Goal: Transaction & Acquisition: Purchase product/service

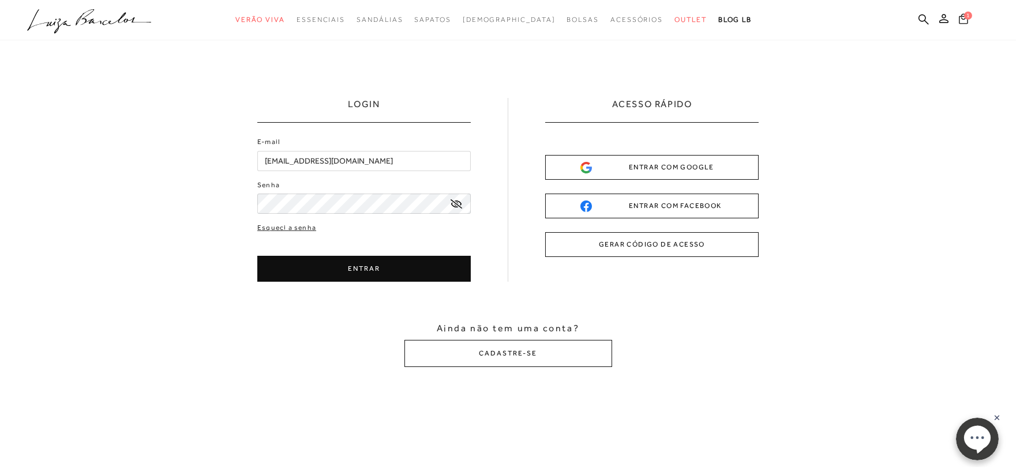
click at [962, 13] on icon at bounding box center [962, 18] width 9 height 10
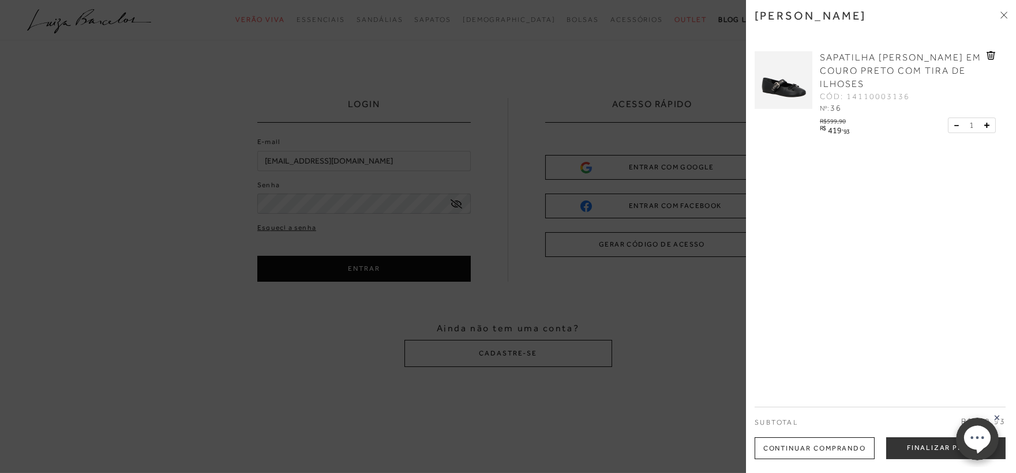
click at [1002, 7] on div "[PERSON_NAME] SAPATILHA [PERSON_NAME] EM COURO PRETO COM TIRA DE ILHOSES CÓD: 1…" at bounding box center [881, 236] width 270 height 473
click at [1008, 10] on div "[PERSON_NAME] SAPATILHA [PERSON_NAME] EM COURO PRETO COM TIRA DE ILHOSES CÓD: 1…" at bounding box center [881, 236] width 270 height 473
click at [1007, 10] on div "[PERSON_NAME] SAPATILHA [PERSON_NAME] EM COURO PRETO COM TIRA DE ILHOSES CÓD: 1…" at bounding box center [881, 236] width 270 height 473
click at [1003, 13] on icon at bounding box center [1003, 15] width 7 height 7
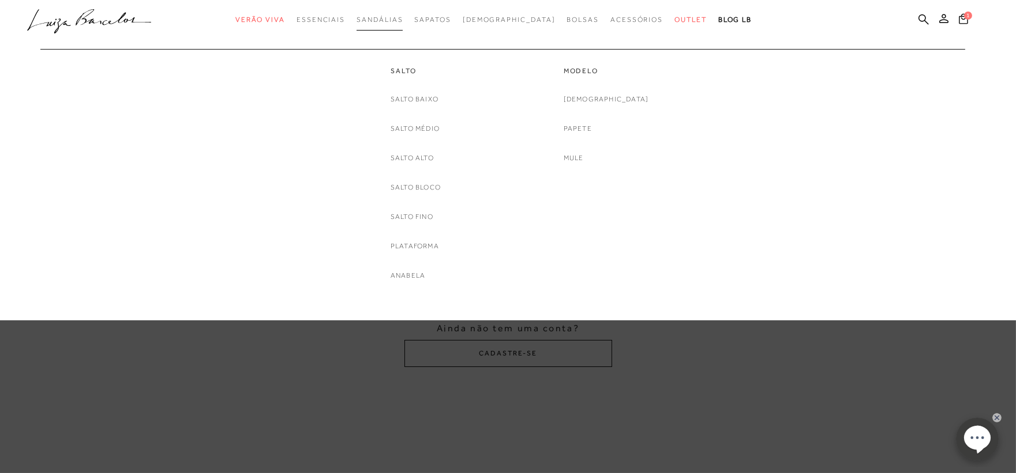
click at [403, 16] on span "Sandálias" at bounding box center [379, 20] width 46 height 8
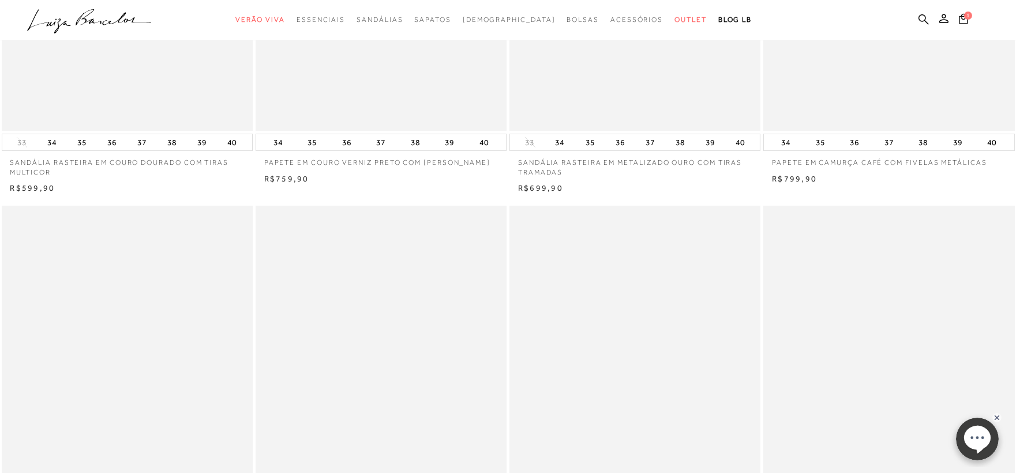
scroll to position [448, 0]
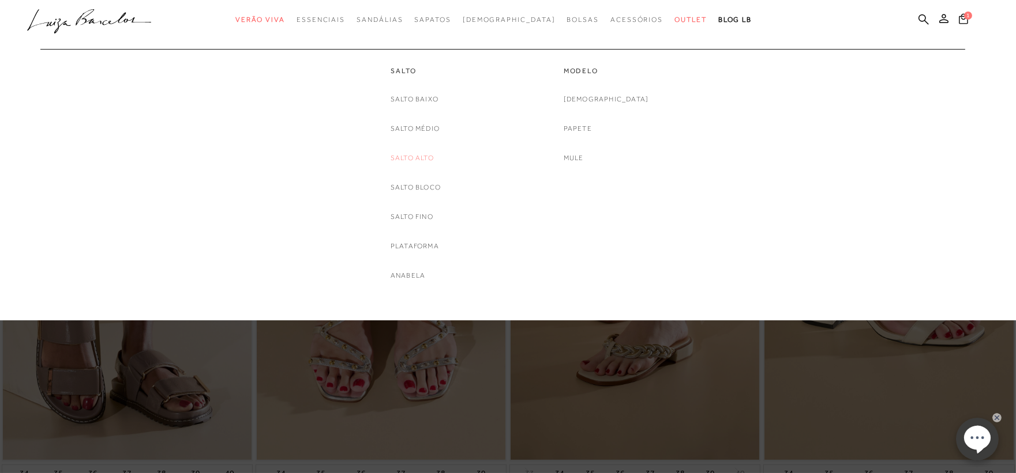
click at [422, 152] on link "Salto Alto" at bounding box center [411, 158] width 43 height 12
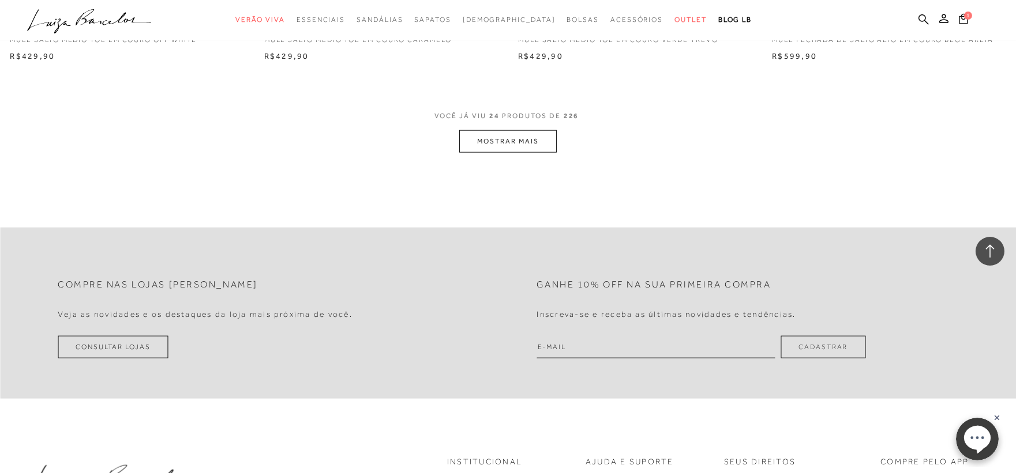
scroll to position [2755, 0]
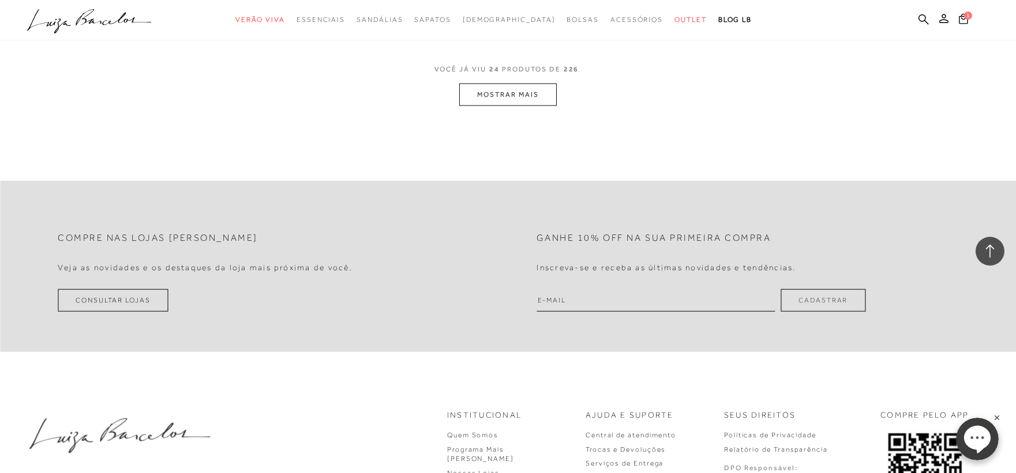
click at [502, 100] on button "MOSTRAR MAIS" at bounding box center [507, 95] width 97 height 22
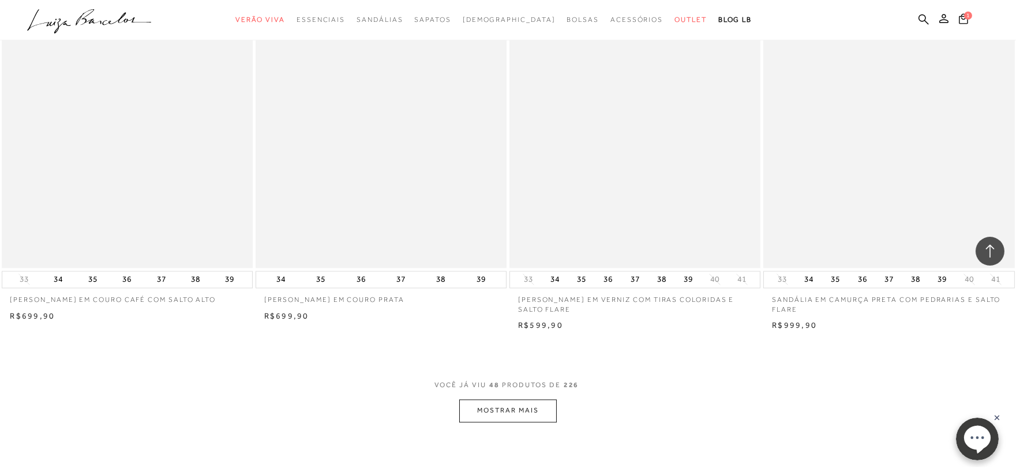
scroll to position [5254, 0]
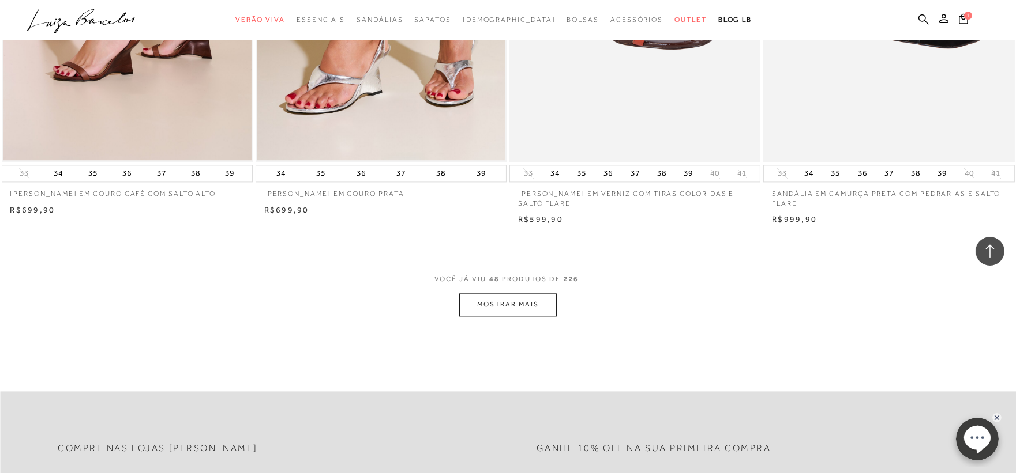
drag, startPoint x: 558, startPoint y: 295, endPoint x: 552, endPoint y: 296, distance: 5.8
click at [557, 295] on div "VOCÊ JÁ VIU 48 PRODUTOS DE 226 MOSTRAR MAIS" at bounding box center [508, 294] width 1016 height 43
click at [548, 298] on button "MOSTRAR MAIS" at bounding box center [507, 305] width 97 height 22
